Goal: Task Accomplishment & Management: Use online tool/utility

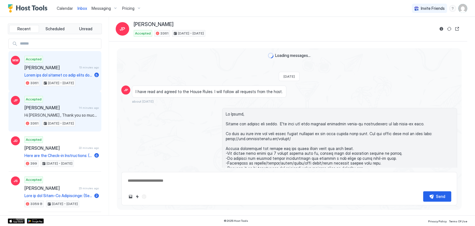
scroll to position [1713, 0]
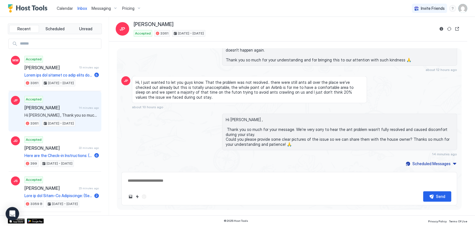
click at [67, 7] on span "Calendar" at bounding box center [65, 8] width 16 height 5
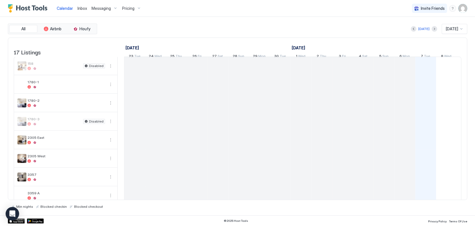
scroll to position [0, 312]
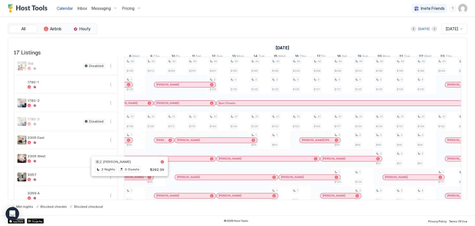
click at [134, 180] on div at bounding box center [134, 177] width 4 height 4
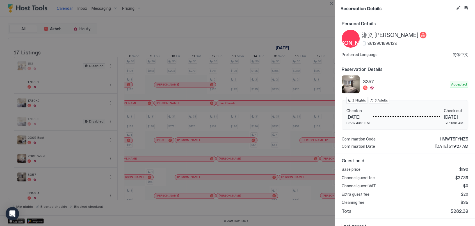
click at [197, 26] on div at bounding box center [237, 113] width 475 height 226
drag, startPoint x: 333, startPoint y: 6, endPoint x: 335, endPoint y: 19, distance: 12.8
click at [333, 6] on button "Close" at bounding box center [331, 3] width 7 height 7
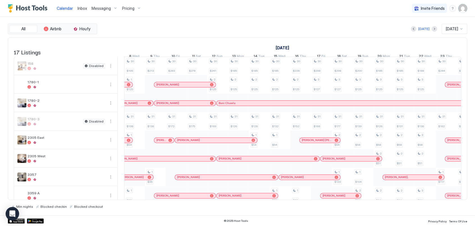
scroll to position [0, 228]
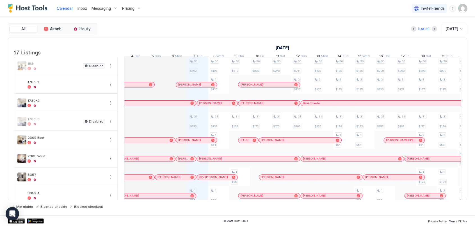
click at [178, 179] on span "[PERSON_NAME]" at bounding box center [168, 177] width 23 height 4
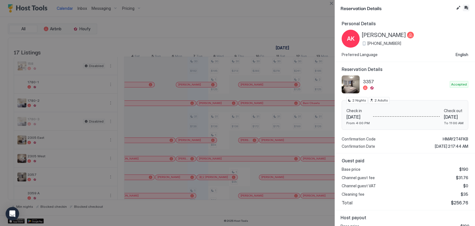
click at [467, 6] on button "Inbox" at bounding box center [466, 7] width 7 height 7
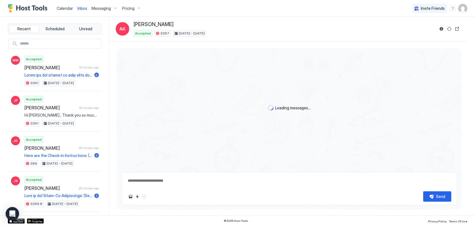
scroll to position [850, 0]
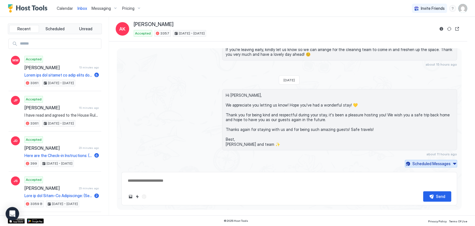
click at [439, 161] on div "Scheduled Messages" at bounding box center [431, 164] width 38 height 6
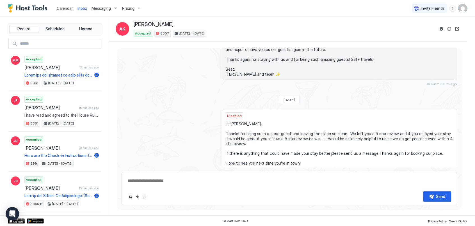
scroll to position [905, 0]
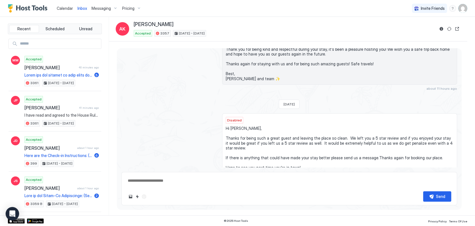
type textarea "*"
